Goal: Information Seeking & Learning: Learn about a topic

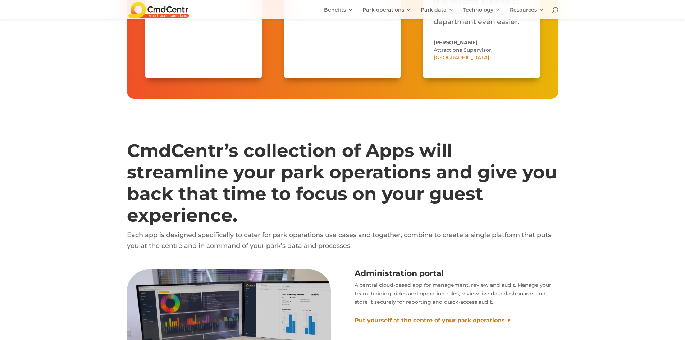
scroll to position [4007, 0]
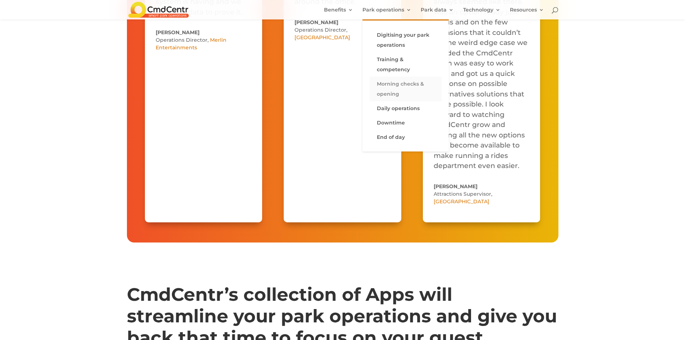
click at [398, 90] on link "Morning checks & opening" at bounding box center [406, 89] width 72 height 24
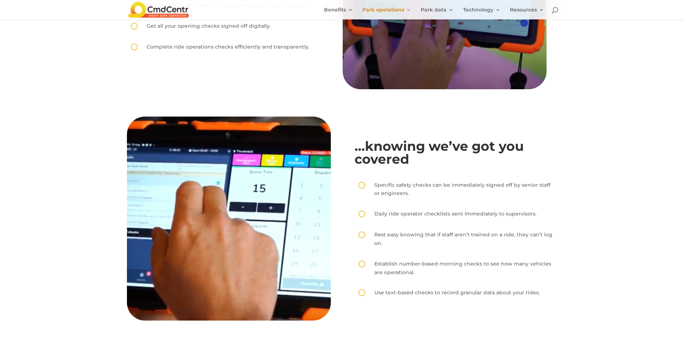
scroll to position [287, 0]
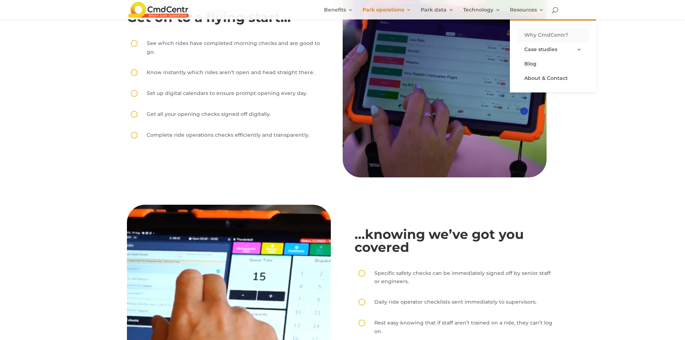
click at [542, 36] on link "Why CmdCentr?" at bounding box center [553, 35] width 72 height 14
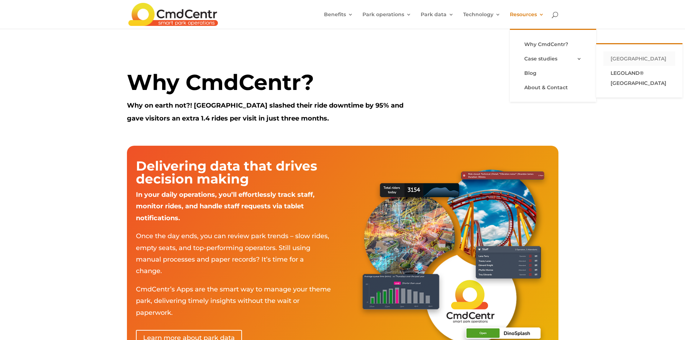
click at [619, 58] on link "[GEOGRAPHIC_DATA]" at bounding box center [640, 58] width 72 height 14
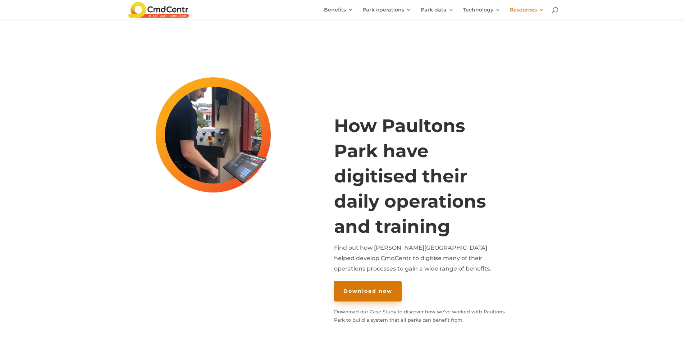
scroll to position [108, 0]
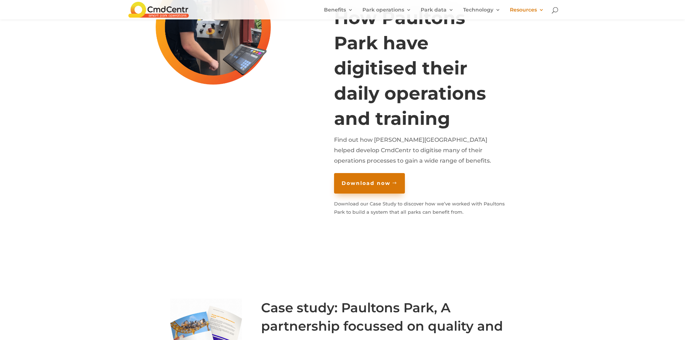
click at [357, 180] on link "Download now" at bounding box center [369, 183] width 71 height 20
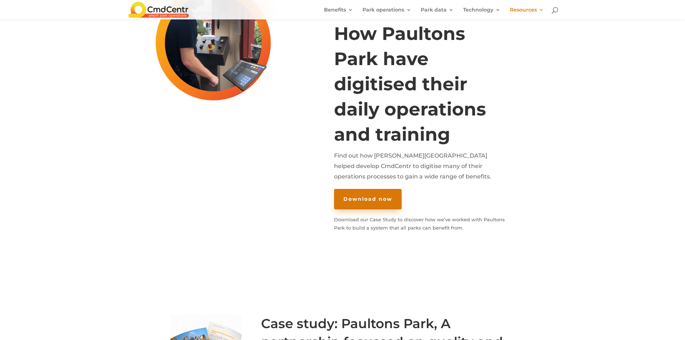
scroll to position [0, 0]
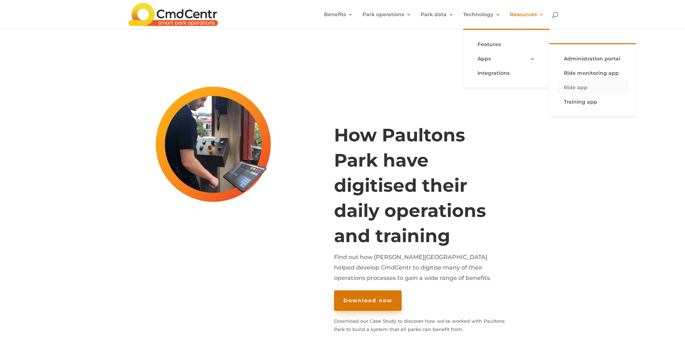
click at [575, 85] on link "Ride app" at bounding box center [593, 87] width 72 height 14
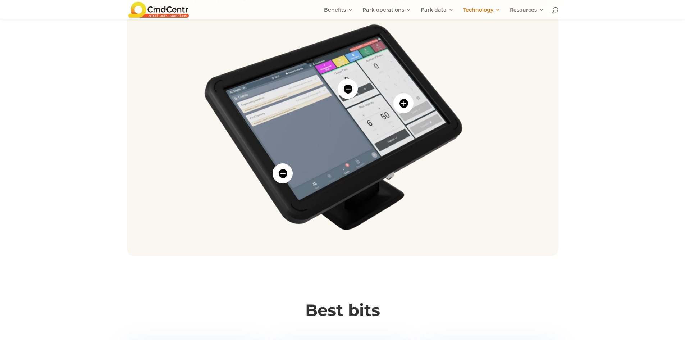
scroll to position [324, 0]
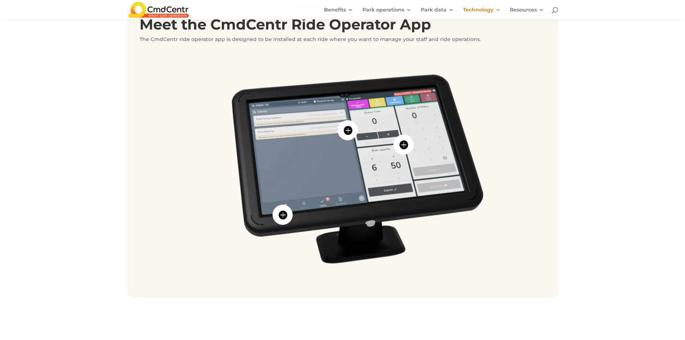
click at [346, 129] on span "" at bounding box center [348, 130] width 20 height 20
click at [407, 139] on span "" at bounding box center [404, 145] width 20 height 20
click at [285, 214] on span "" at bounding box center [283, 215] width 20 height 20
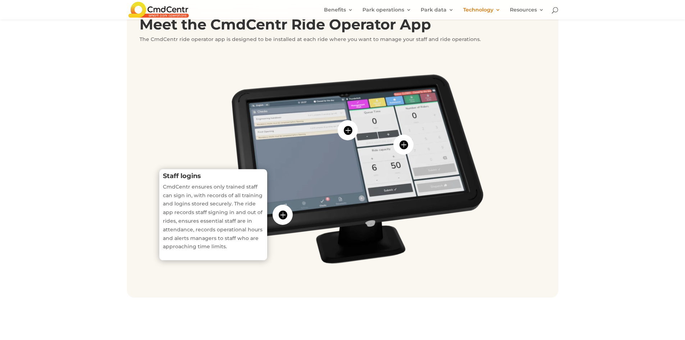
click at [325, 194] on img at bounding box center [343, 169] width 407 height 229
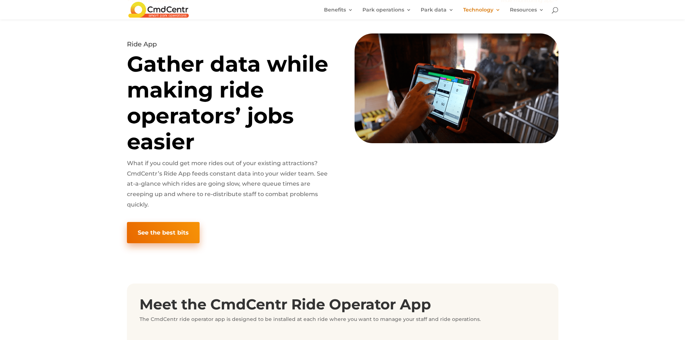
scroll to position [0, 0]
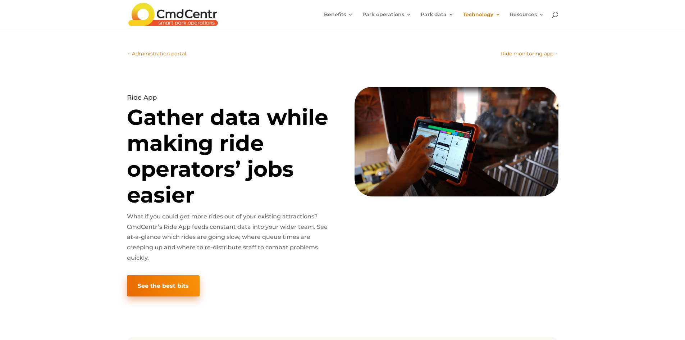
click at [160, 54] on span "Administration portal" at bounding box center [159, 53] width 54 height 6
